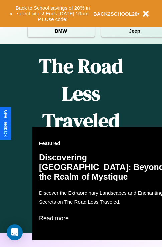
scroll to position [808, 0]
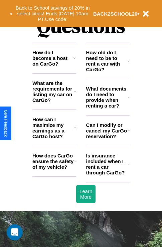
click at [75, 164] on icon at bounding box center [75, 161] width 2 height 5
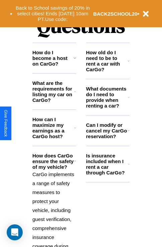
click at [128, 167] on icon at bounding box center [129, 164] width 2 height 5
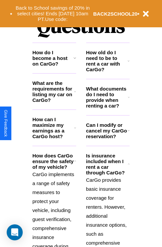
click at [128, 100] on icon at bounding box center [129, 97] width 2 height 5
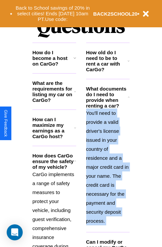
scroll to position [822, 0]
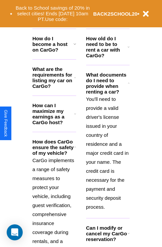
click at [128, 236] on icon at bounding box center [128, 233] width 2 height 5
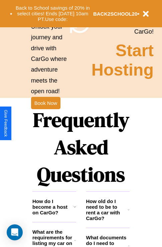
scroll to position [649, 0]
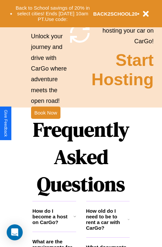
click at [45, 124] on h1 "Frequently Asked Questions" at bounding box center [80, 157] width 97 height 89
